Goal: Information Seeking & Learning: Learn about a topic

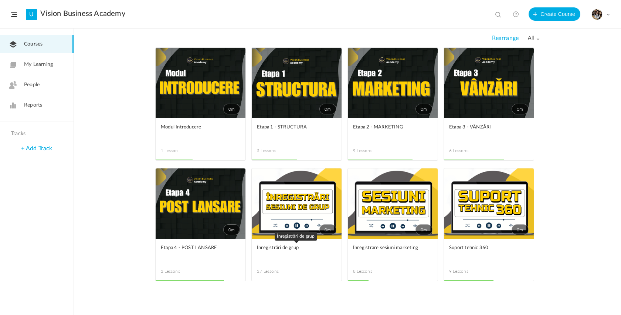
click at [292, 254] on link "Înregistrări de grup" at bounding box center [296, 252] width 79 height 17
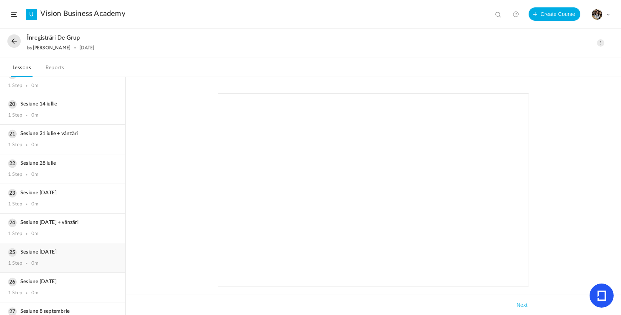
scroll to position [599, 0]
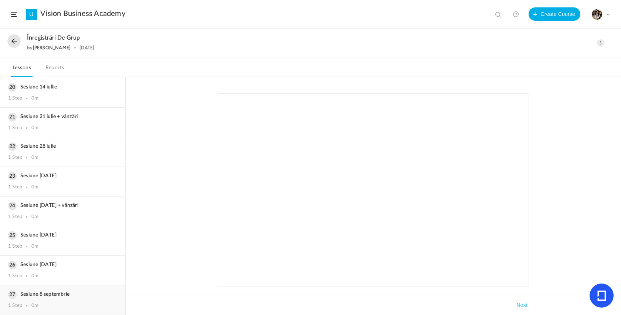
click at [57, 308] on div "1 Step 0m" at bounding box center [62, 305] width 109 height 6
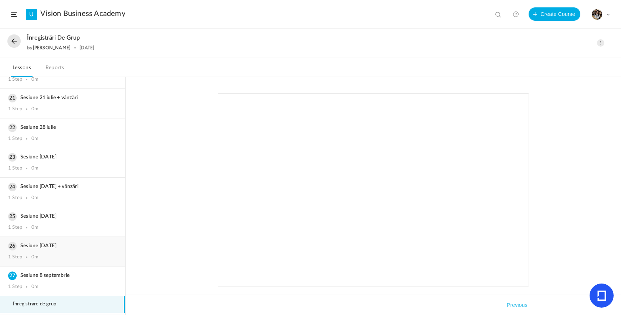
click at [51, 252] on div "Sesiune [DATE] 1 Step 0m" at bounding box center [62, 251] width 125 height 29
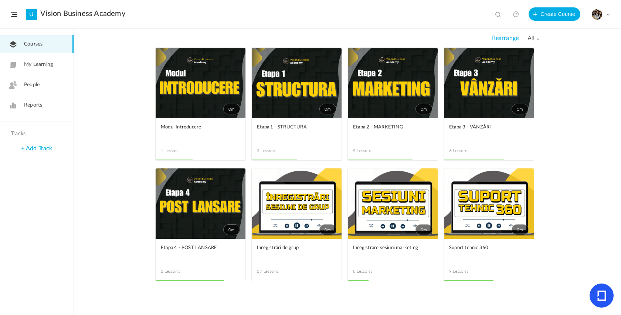
click at [318, 72] on link "0m" at bounding box center [297, 83] width 90 height 70
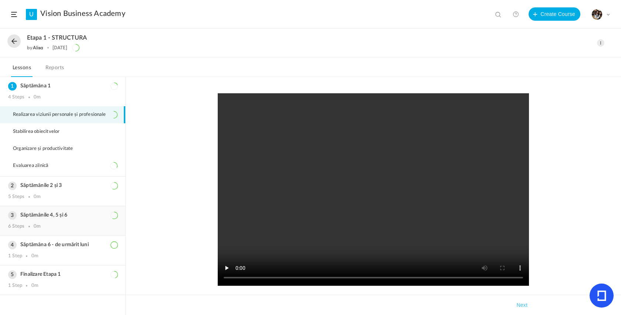
click at [57, 227] on div "6 Steps 0m" at bounding box center [62, 226] width 109 height 6
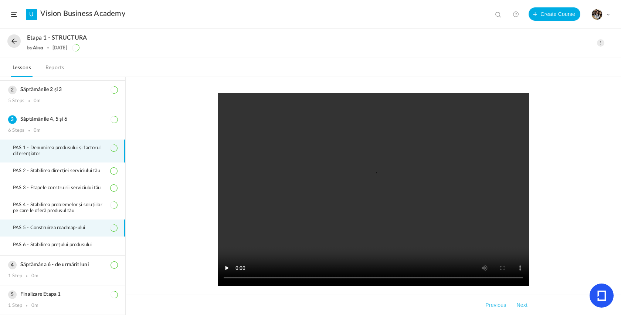
scroll to position [30, 0]
click at [62, 227] on span "PAS 5 - Construirea roadmap-ului" at bounding box center [53, 228] width 81 height 6
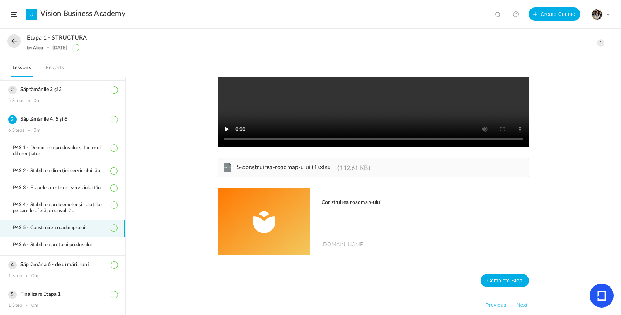
scroll to position [139, 0]
click at [265, 171] on div "vnd.openxmlformats-officedocument.spreadsheetml.sheet 5-construirea-roadmap-ulu…" at bounding box center [373, 167] width 311 height 19
click at [542, 3] on header "U Vision Business Academy View all No results Create Course My Profile Universi…" at bounding box center [310, 14] width 621 height 28
click at [62, 190] on li "PAS 3 - Etapele construirii serviciului tău" at bounding box center [62, 187] width 125 height 17
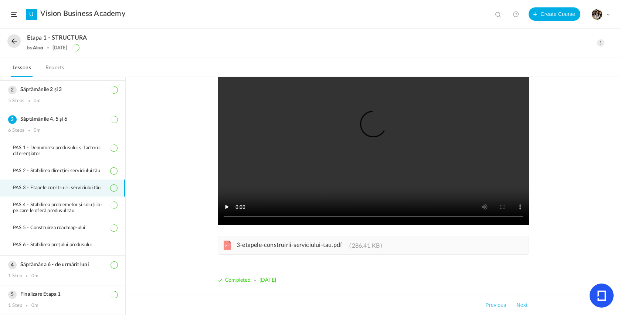
scroll to position [61, 0]
click at [49, 231] on li "PAS 5 - Construirea roadmap-ului" at bounding box center [62, 227] width 125 height 17
